Goal: Task Accomplishment & Management: Manage account settings

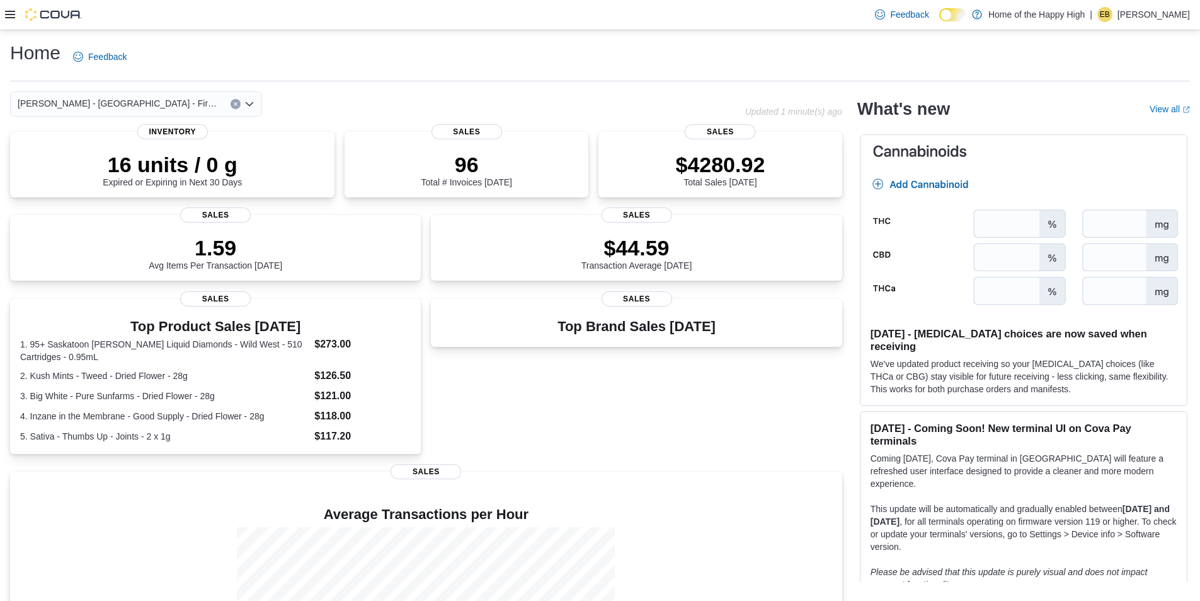
click at [6, 12] on icon at bounding box center [10, 15] width 10 height 8
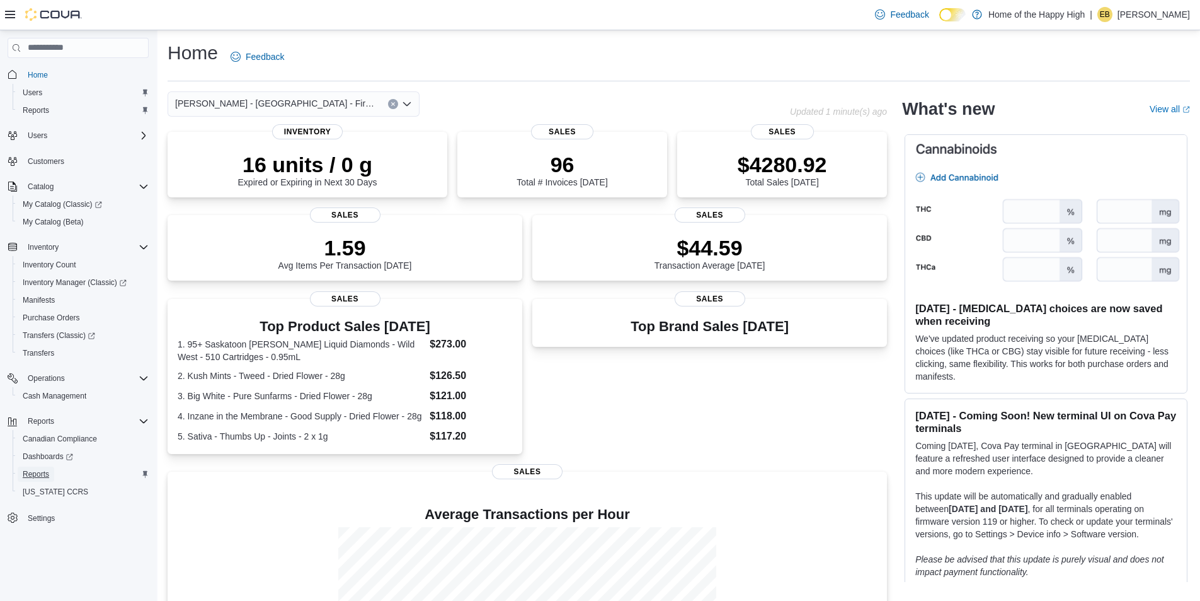
click at [36, 473] on span "Reports" at bounding box center [36, 474] width 26 height 10
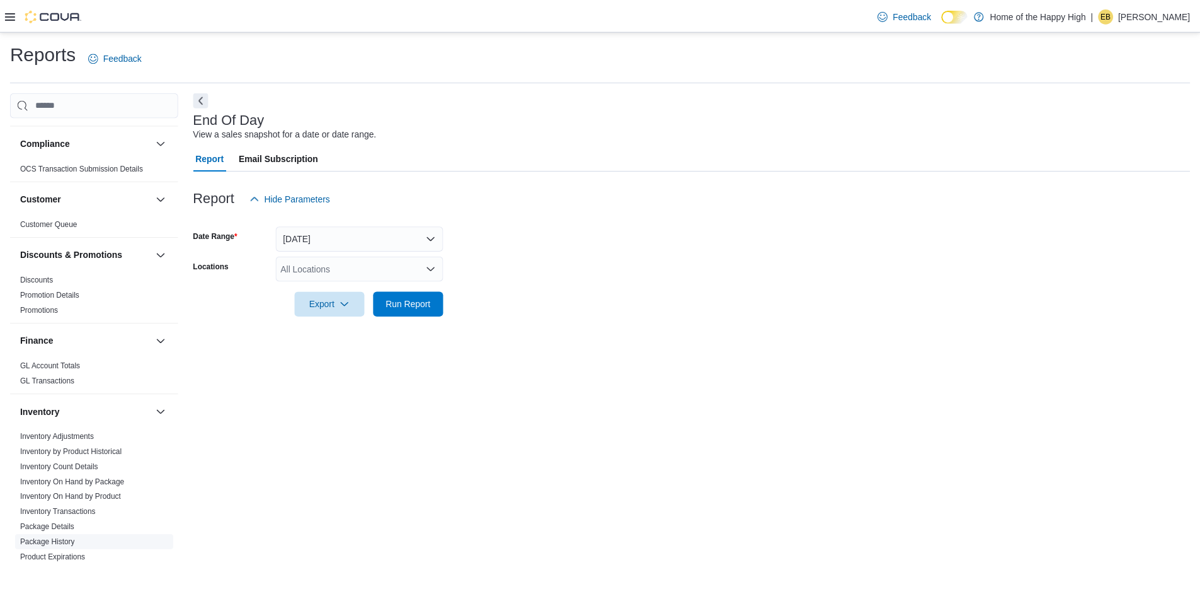
scroll to position [168, 0]
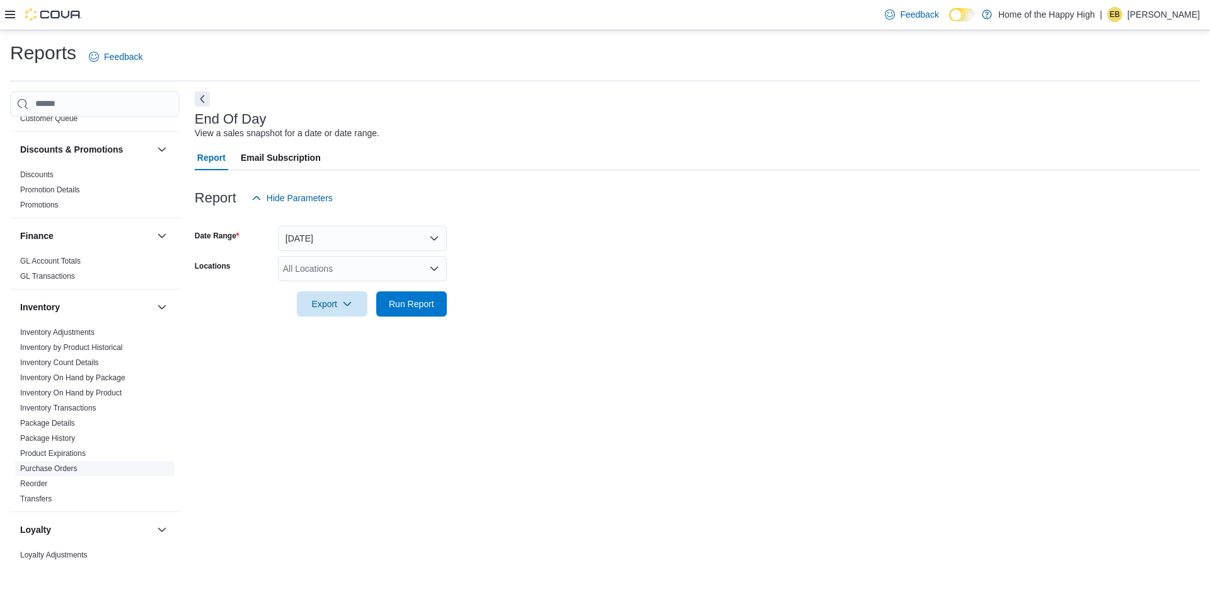
click at [52, 468] on link "Purchase Orders" at bounding box center [48, 468] width 57 height 9
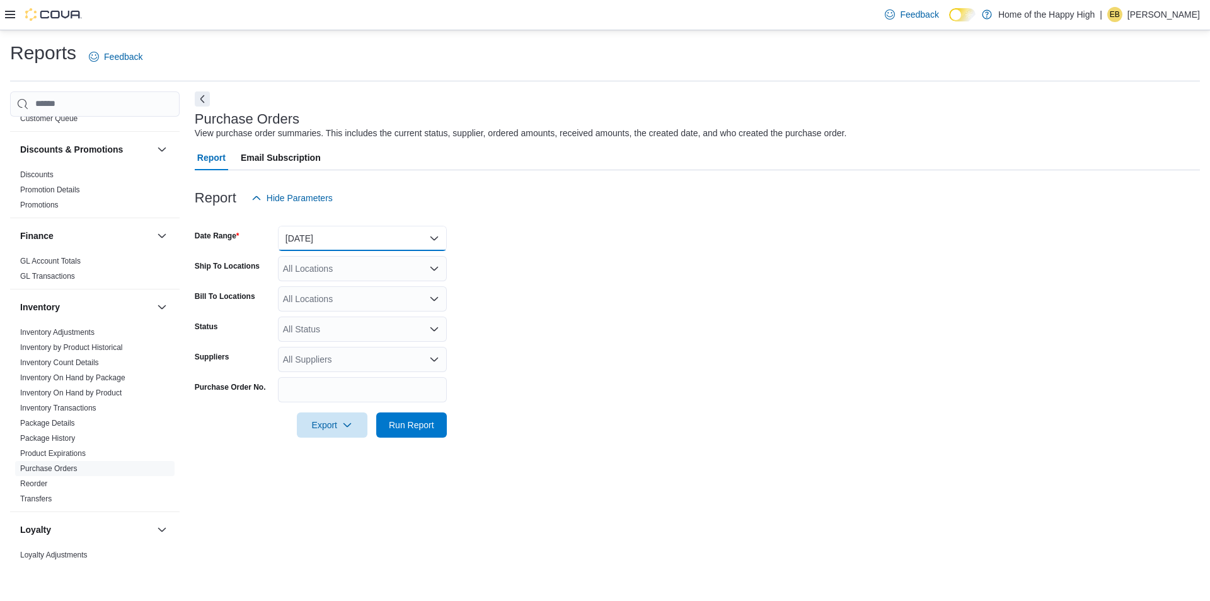
click at [323, 226] on button "[DATE]" at bounding box center [362, 238] width 169 height 25
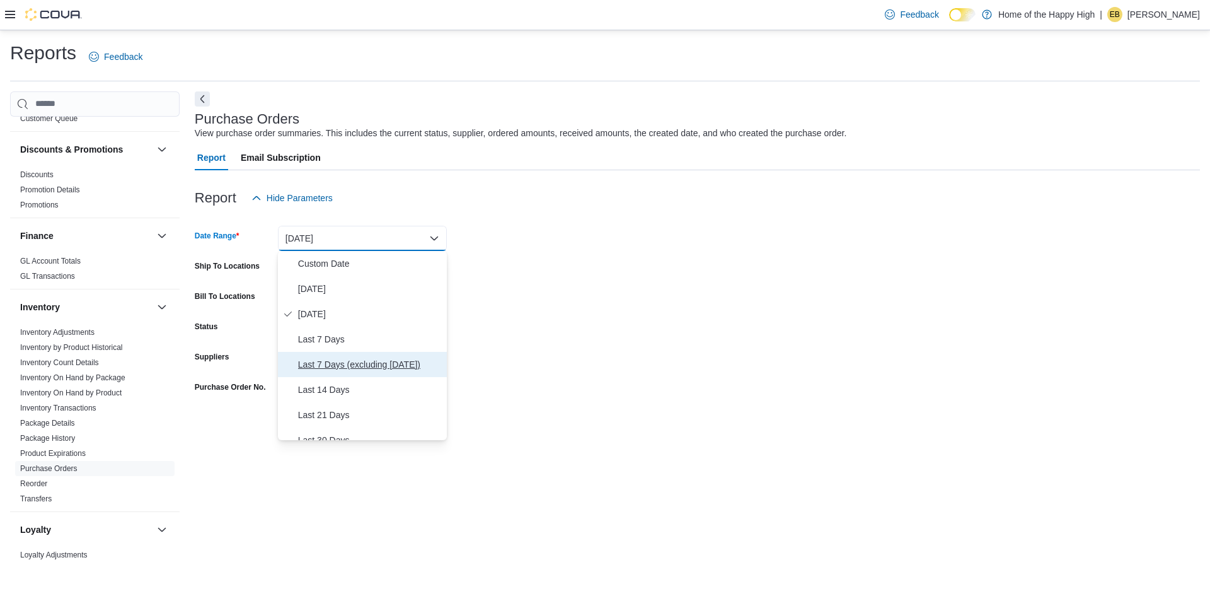
click at [319, 352] on button "Last 7 Days (excluding [DATE])" at bounding box center [362, 364] width 169 height 25
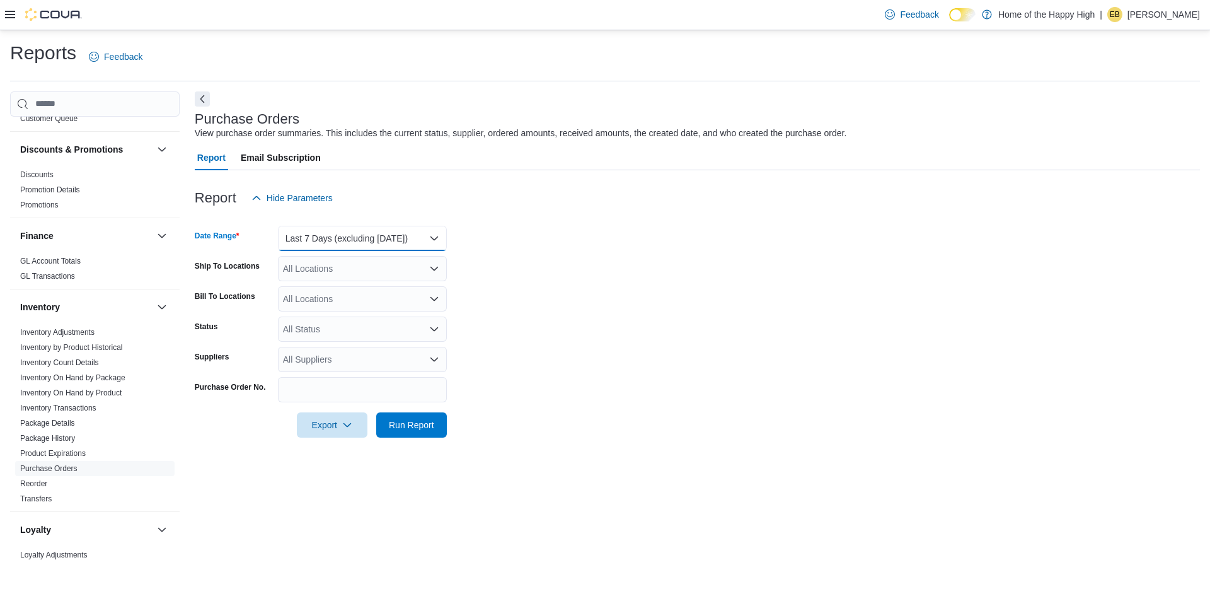
click at [327, 244] on button "Last 7 Days (excluding [DATE])" at bounding box center [362, 238] width 169 height 25
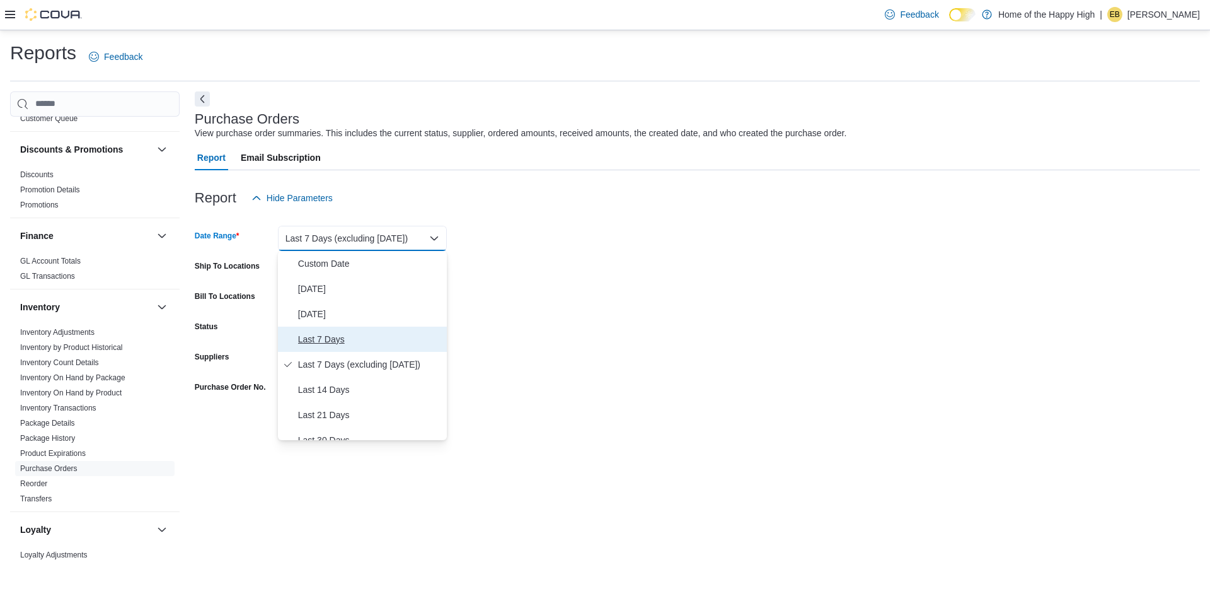
drag, startPoint x: 319, startPoint y: 343, endPoint x: 313, endPoint y: 331, distance: 13.5
click at [316, 339] on span "Last 7 Days" at bounding box center [370, 338] width 144 height 15
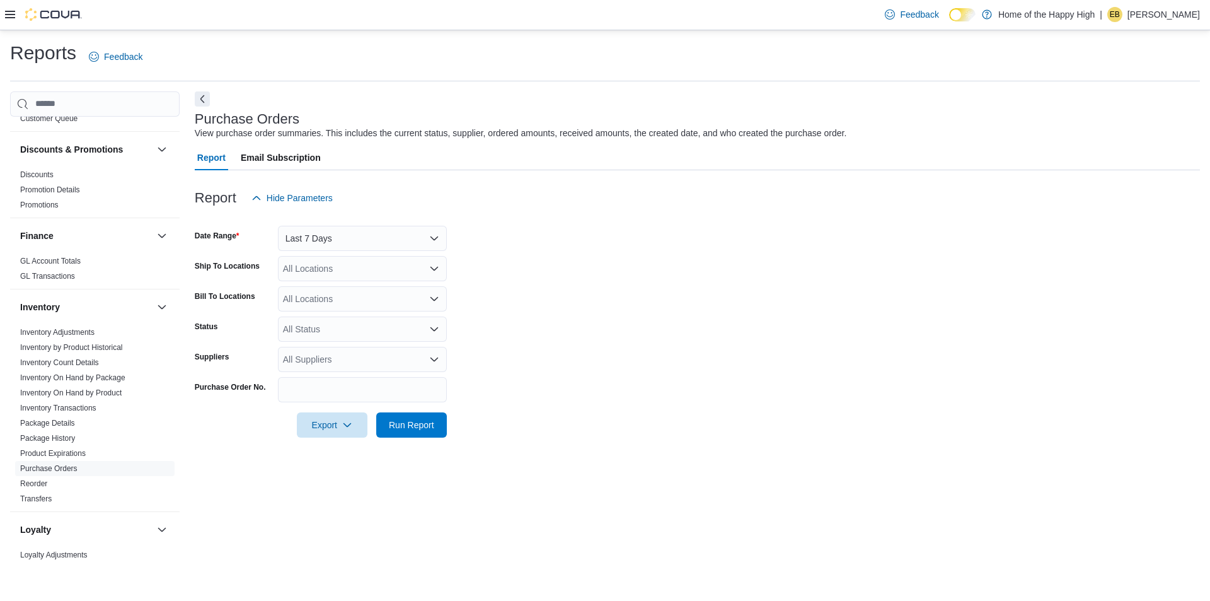
click at [322, 262] on div "All Locations" at bounding box center [362, 268] width 169 height 25
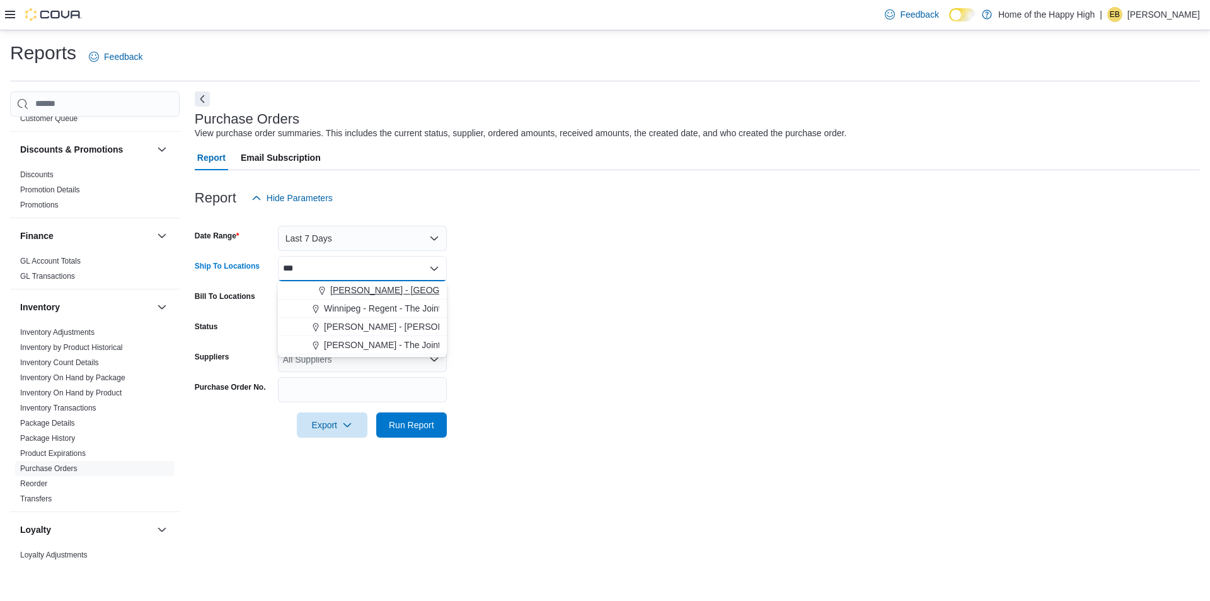
type input "***"
click at [349, 285] on span "[PERSON_NAME] - [GEOGRAPHIC_DATA] - Fire & Flower" at bounding box center [446, 290] width 233 height 13
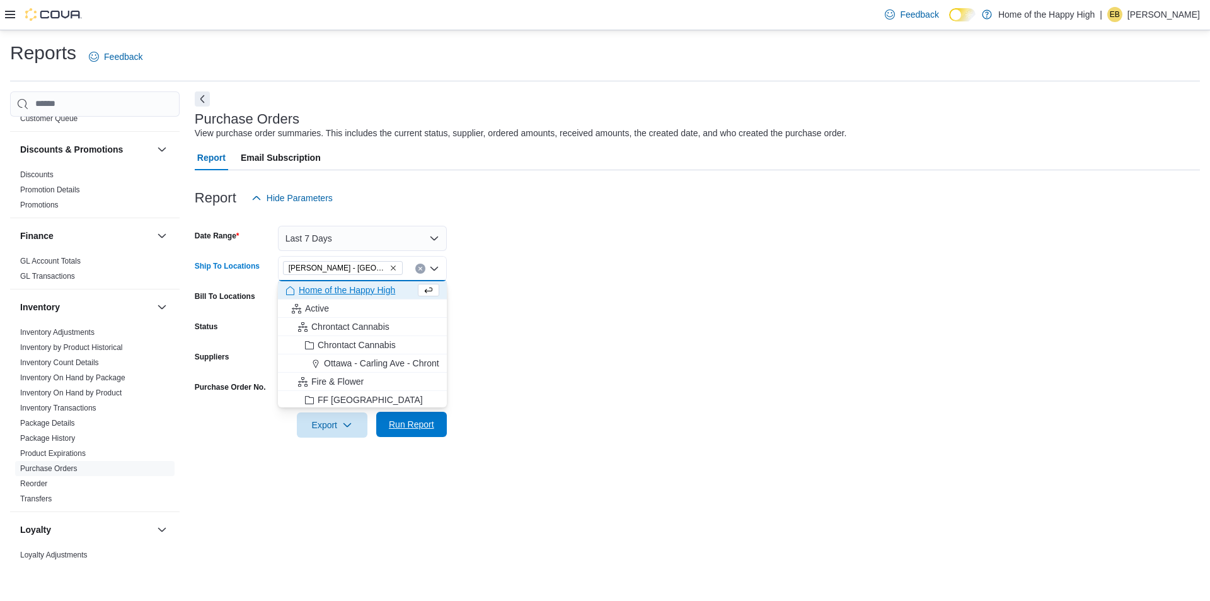
click at [407, 415] on span "Run Report" at bounding box center [411, 423] width 55 height 25
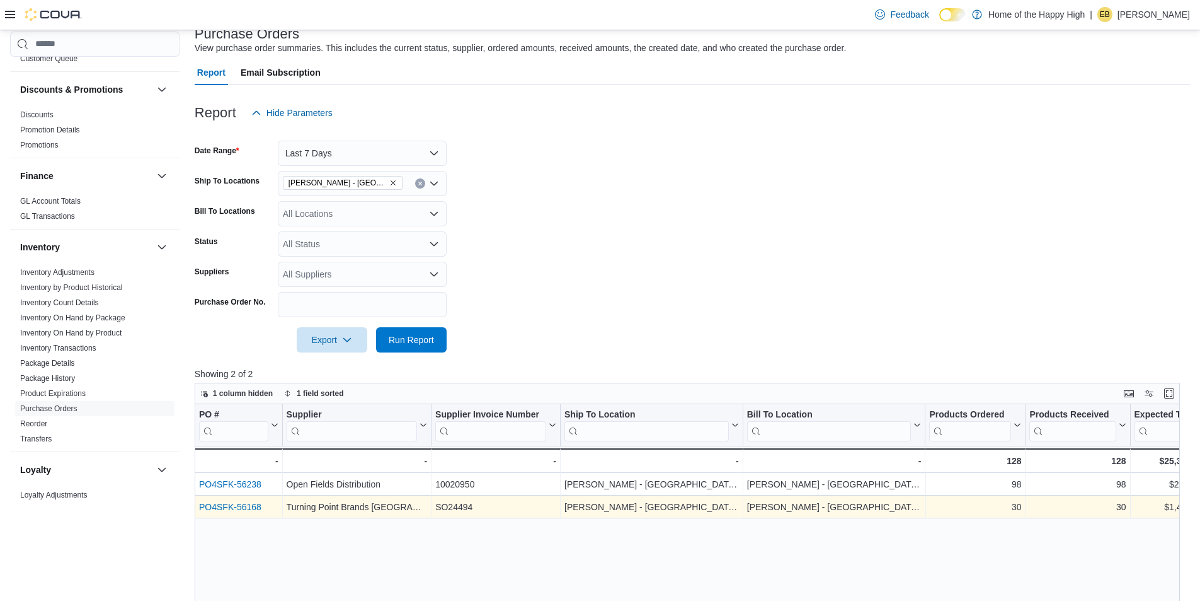
scroll to position [168, 0]
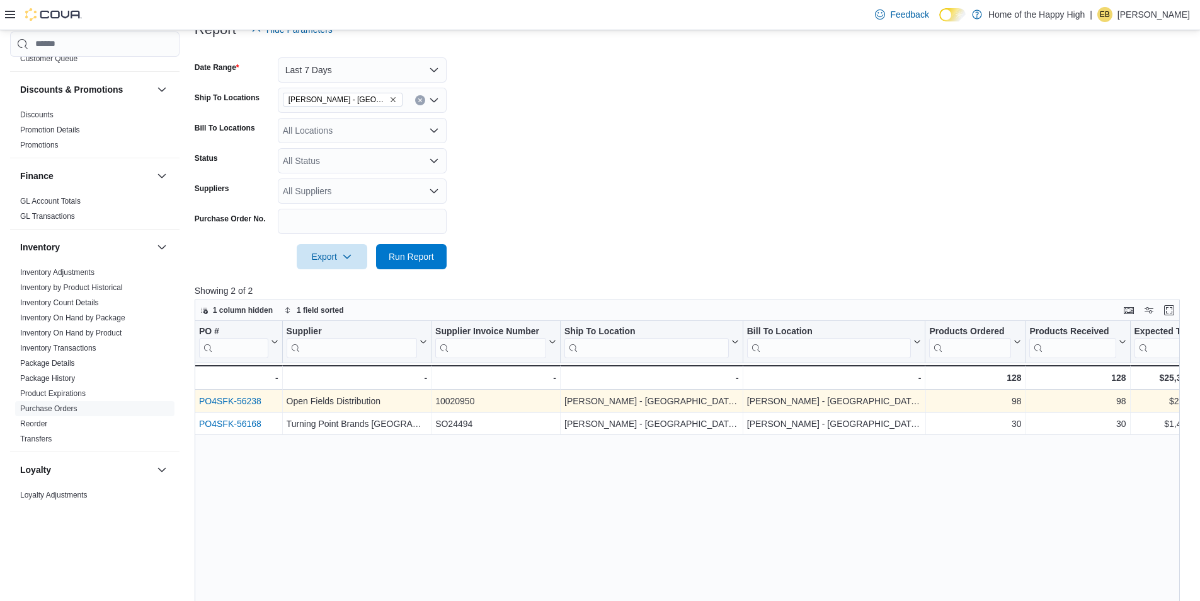
click at [231, 405] on link "PO4SFK-56238" at bounding box center [230, 401] width 62 height 10
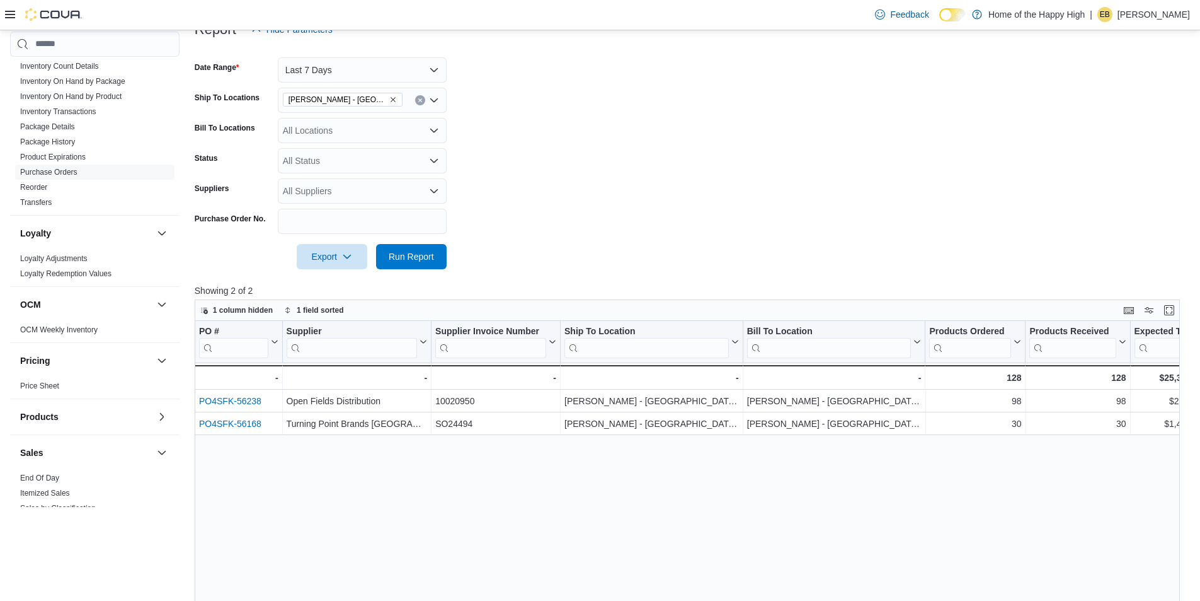
scroll to position [546, 0]
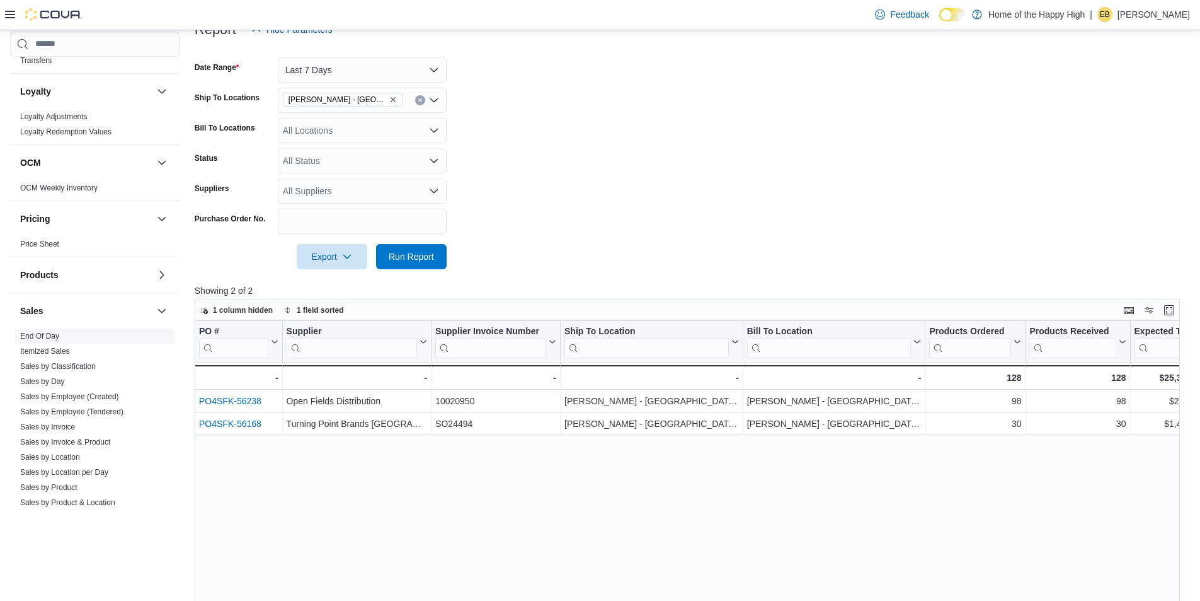
click at [44, 335] on link "End Of Day" at bounding box center [39, 335] width 39 height 9
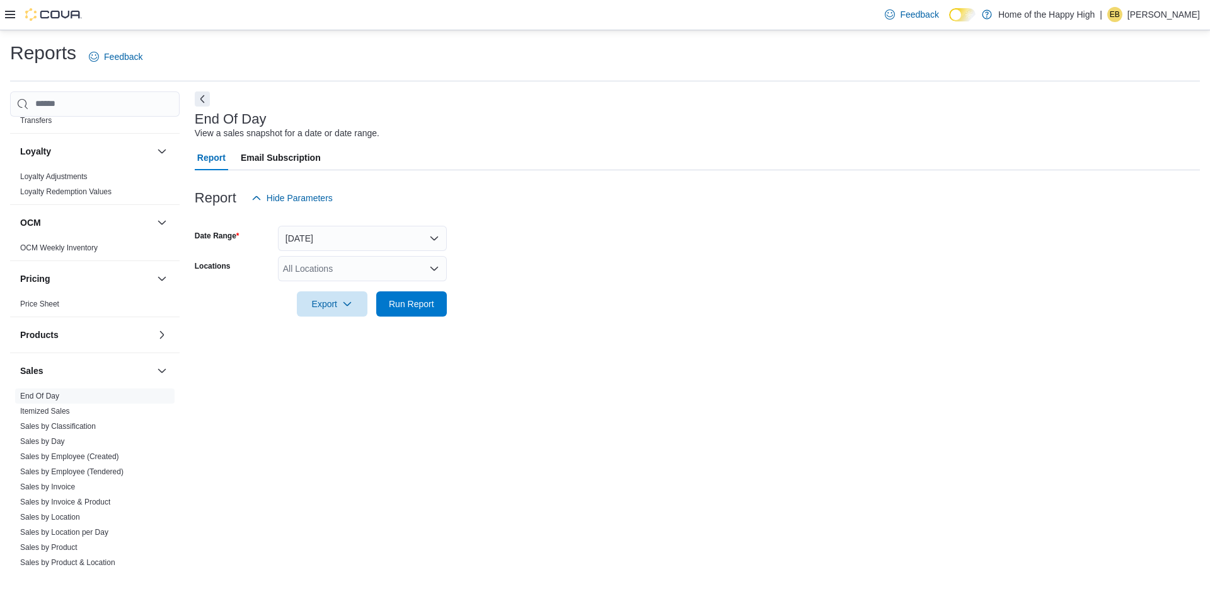
click at [301, 267] on div "All Locations" at bounding box center [362, 268] width 169 height 25
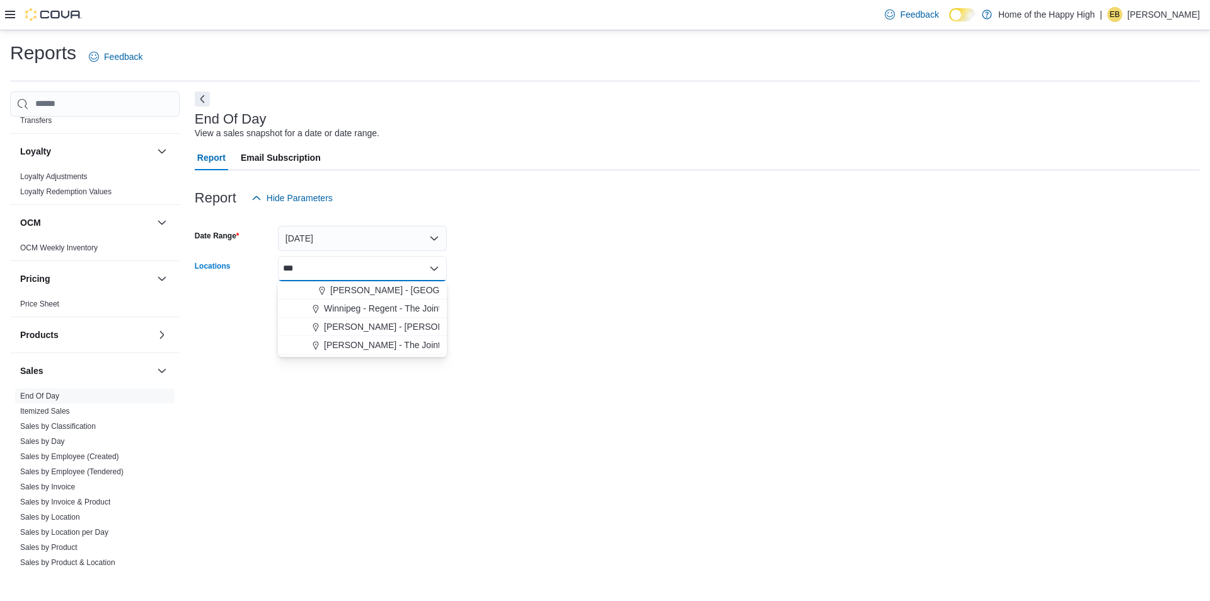
type input "***"
click at [348, 287] on span "[PERSON_NAME] - [GEOGRAPHIC_DATA] - Fire & Flower" at bounding box center [446, 290] width 233 height 13
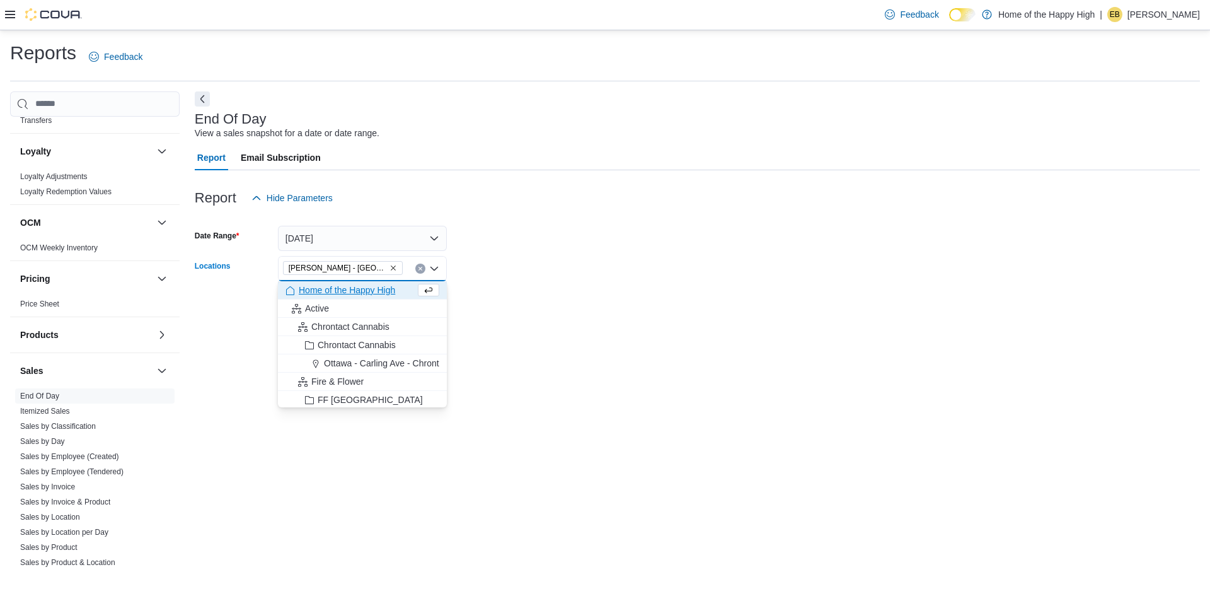
click at [434, 122] on div "End Of Day View a sales snapshot for a date or date range." at bounding box center [694, 126] width 999 height 28
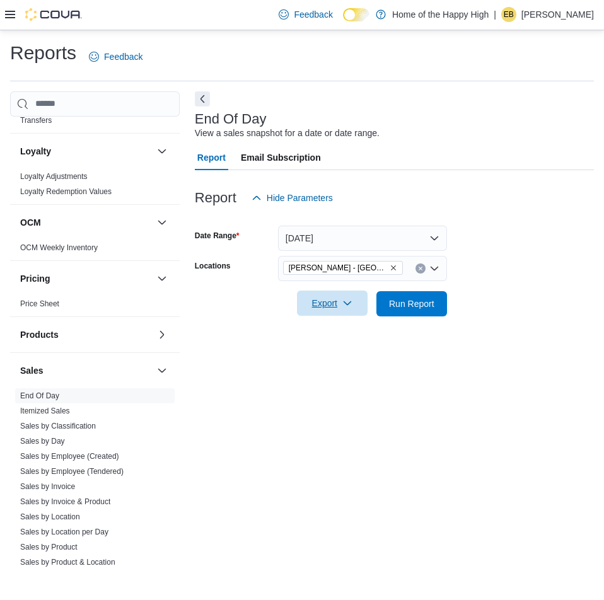
click at [335, 310] on span "Export" at bounding box center [331, 302] width 55 height 25
click at [339, 349] on span "Export to Pdf" at bounding box center [334, 354] width 57 height 10
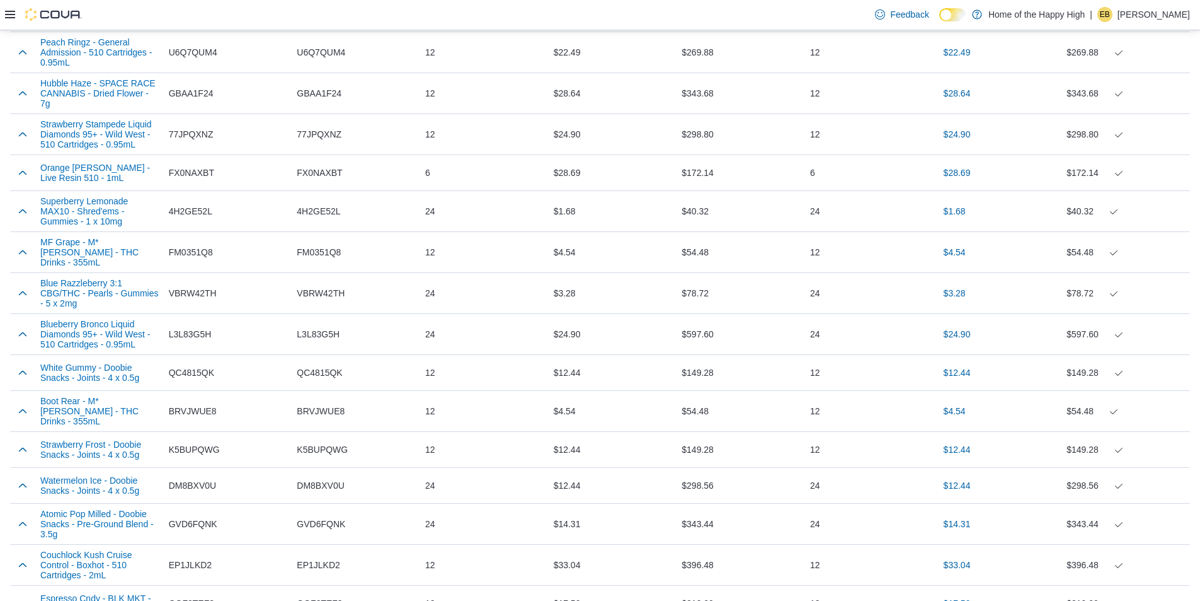
scroll to position [3828, 0]
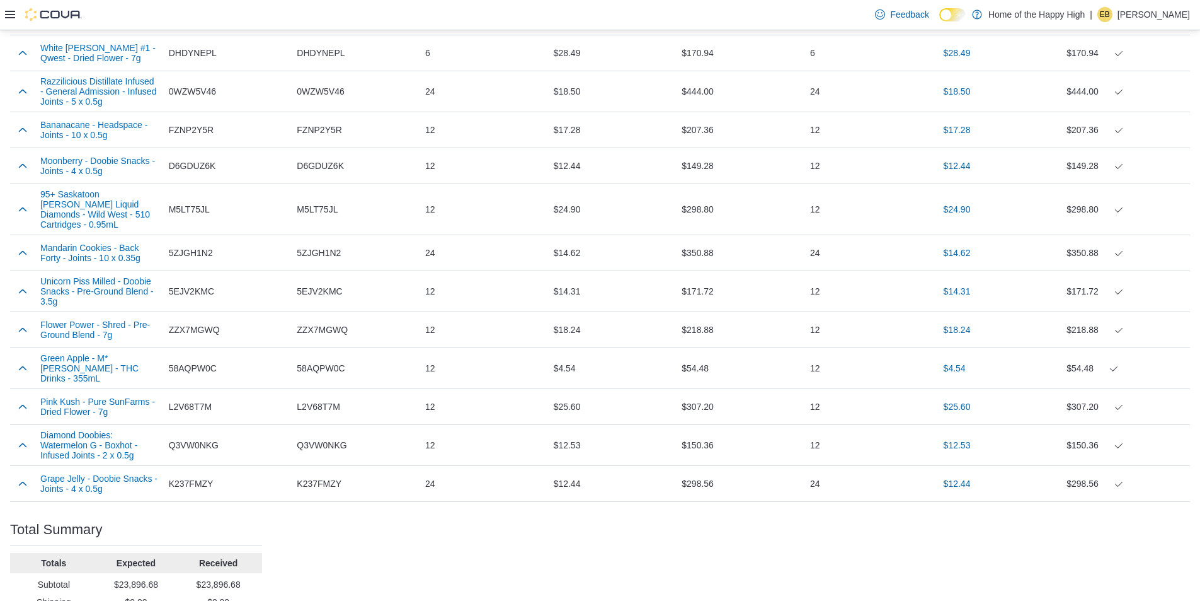
drag, startPoint x: 252, startPoint y: 584, endPoint x: 181, endPoint y: 584, distance: 70.6
copy p "$23,896.68"
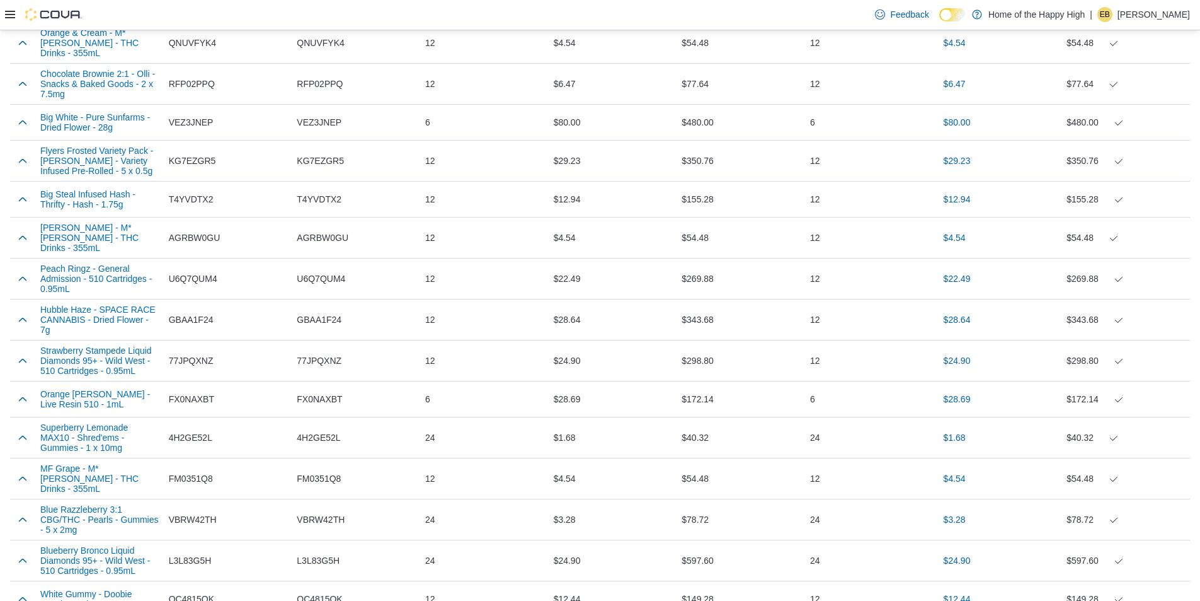
scroll to position [0, 0]
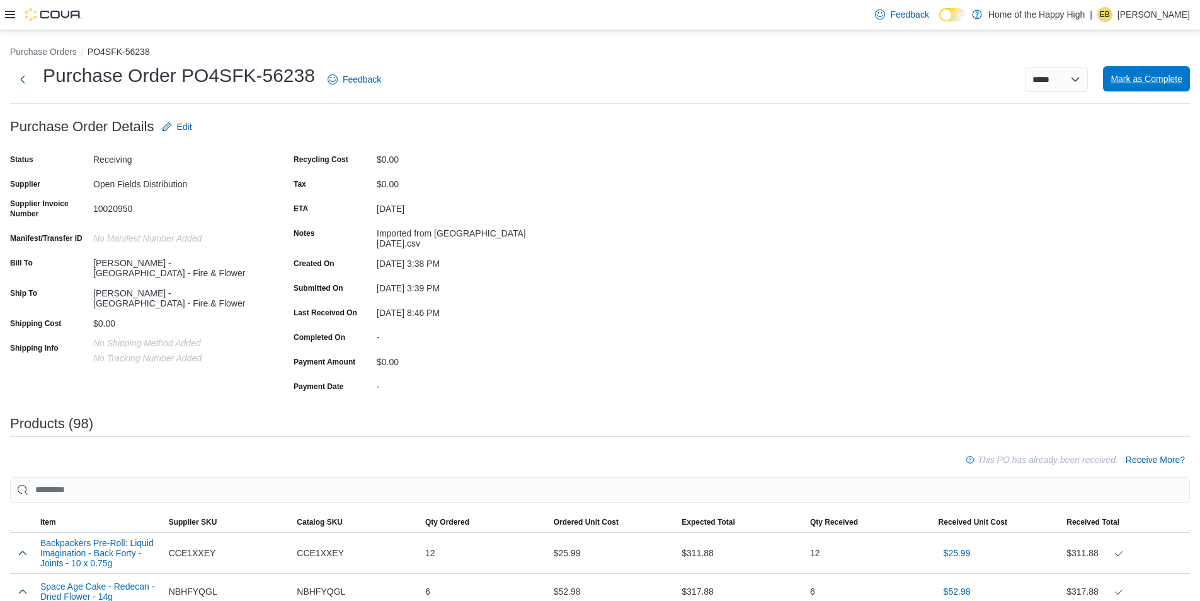
click at [1173, 79] on span "Mark as Complete" at bounding box center [1147, 78] width 72 height 13
